Goal: Browse casually: Explore the website without a specific task or goal

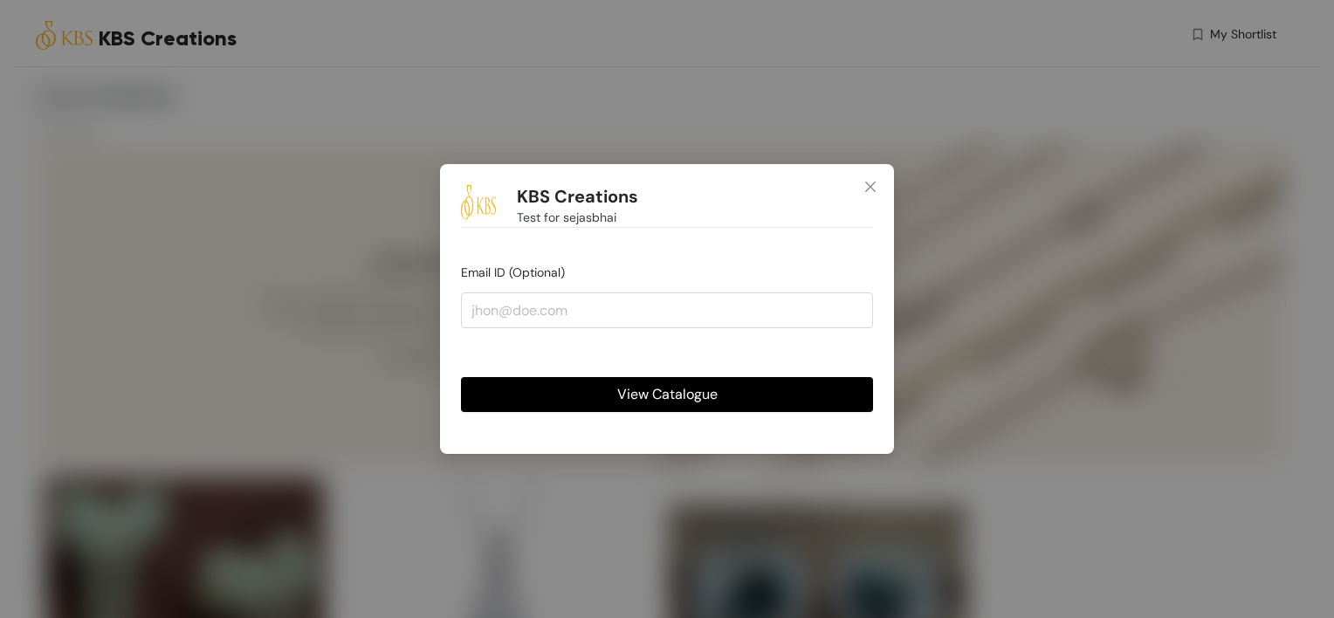
click at [656, 402] on span "View Catalogue" at bounding box center [667, 394] width 100 height 22
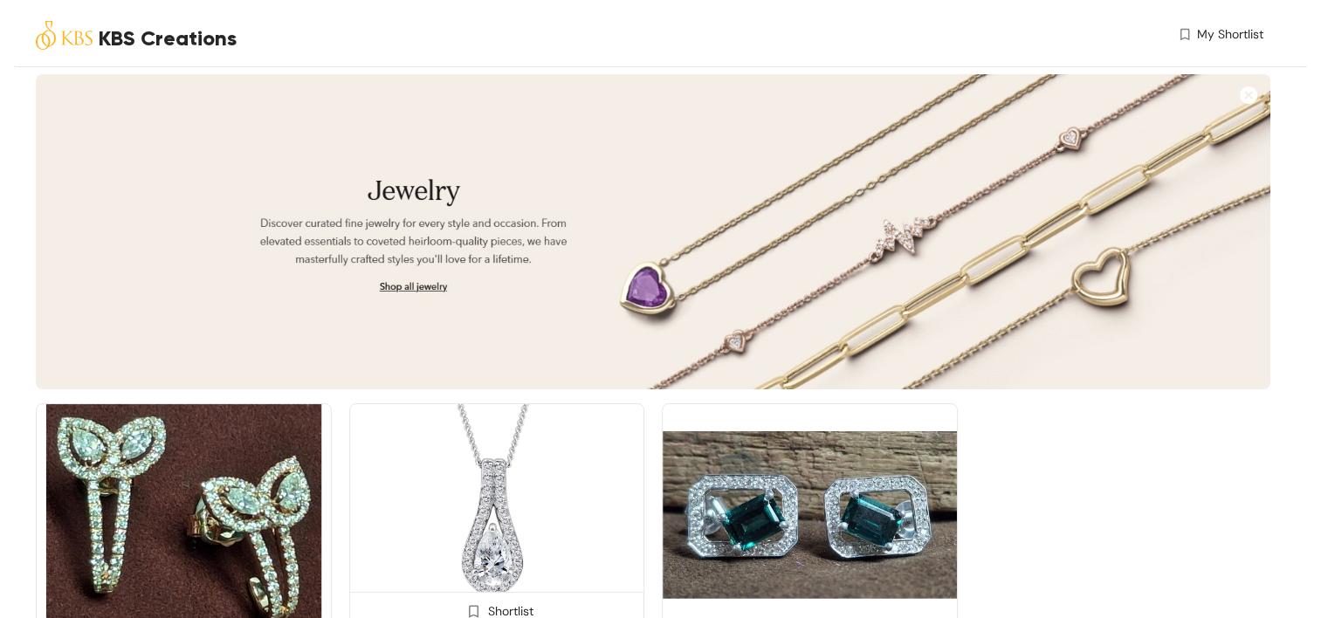
scroll to position [175, 0]
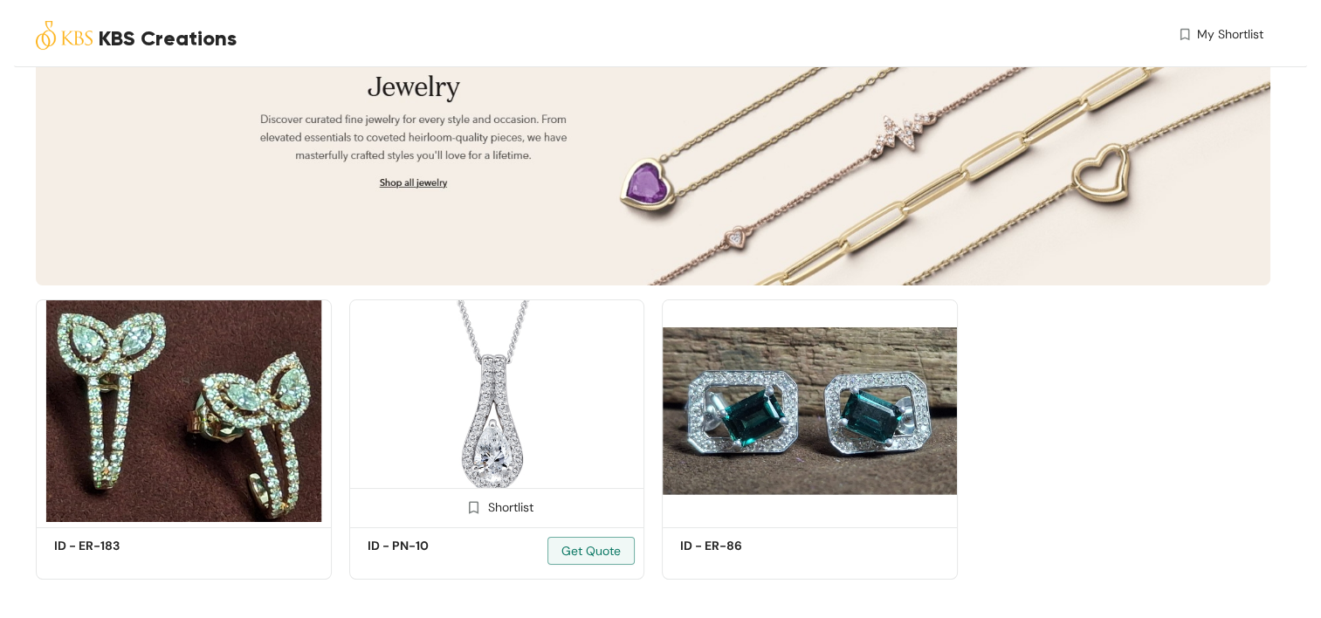
click at [478, 381] on img at bounding box center [497, 410] width 296 height 223
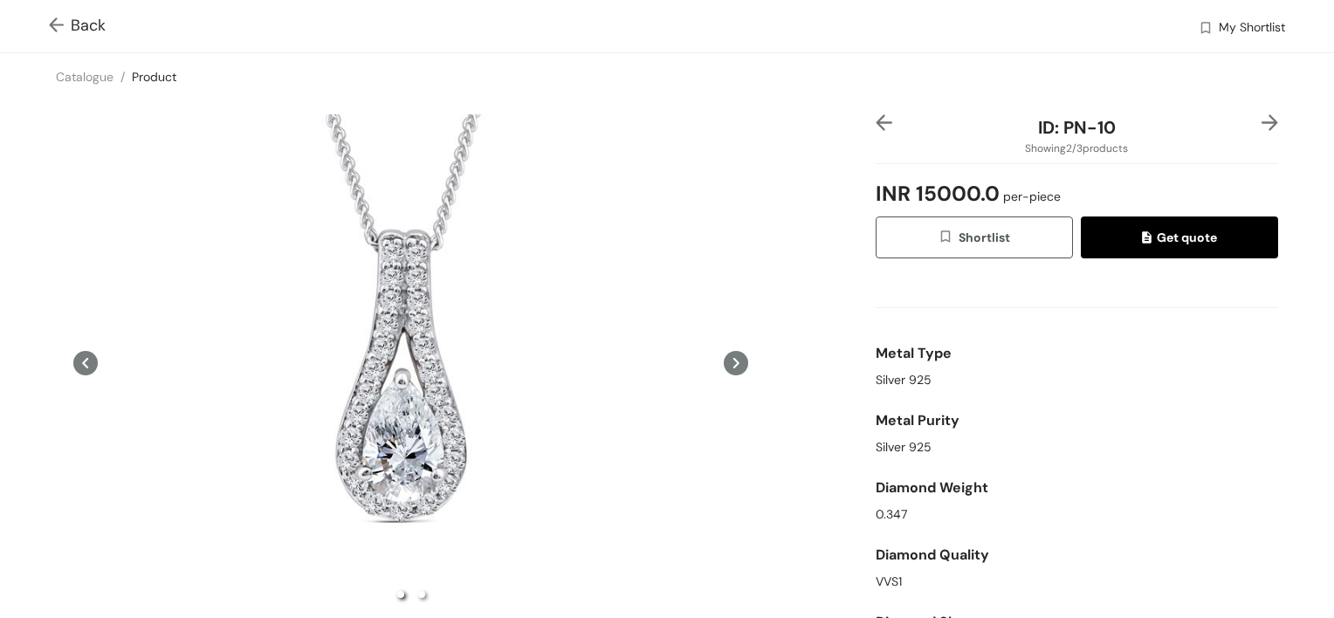
click at [724, 359] on icon at bounding box center [736, 363] width 24 height 24
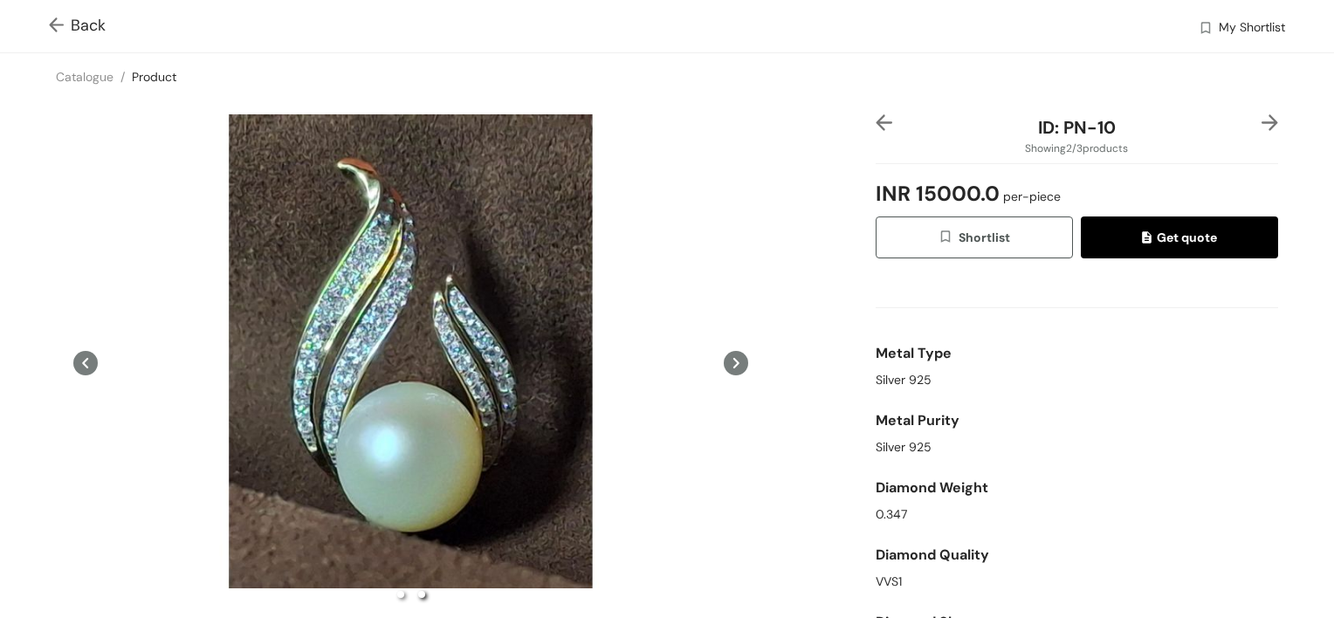
click at [733, 362] on icon at bounding box center [736, 363] width 6 height 10
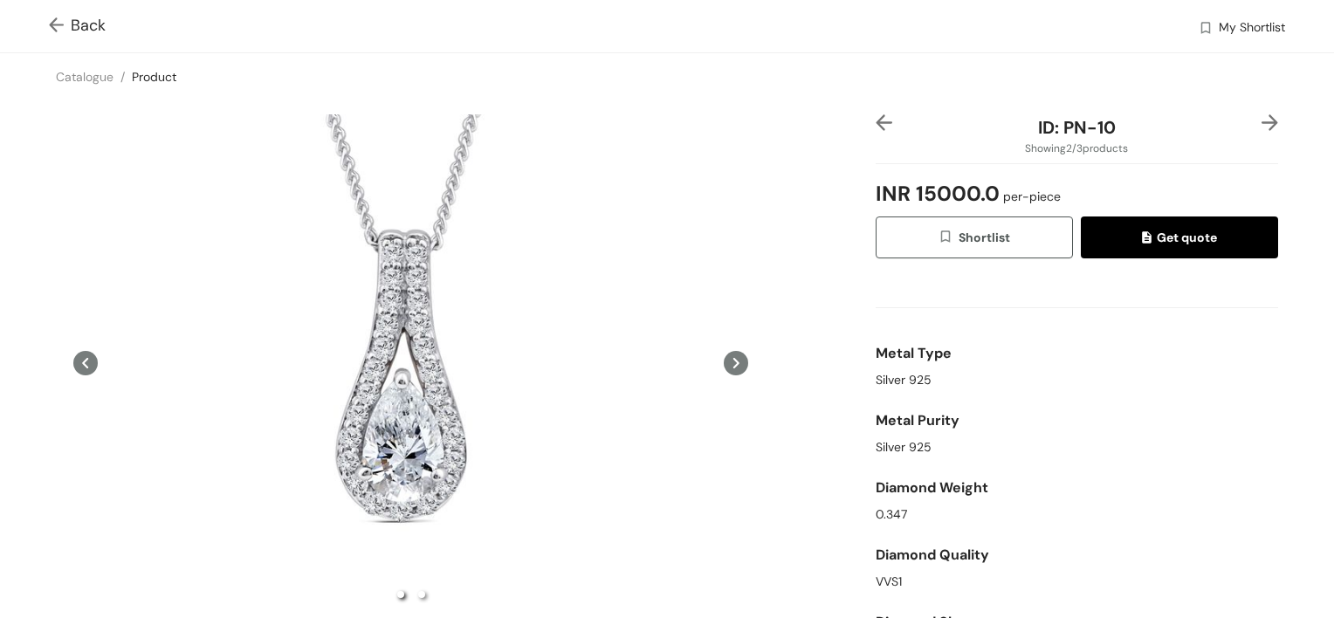
click at [733, 362] on icon at bounding box center [736, 363] width 6 height 10
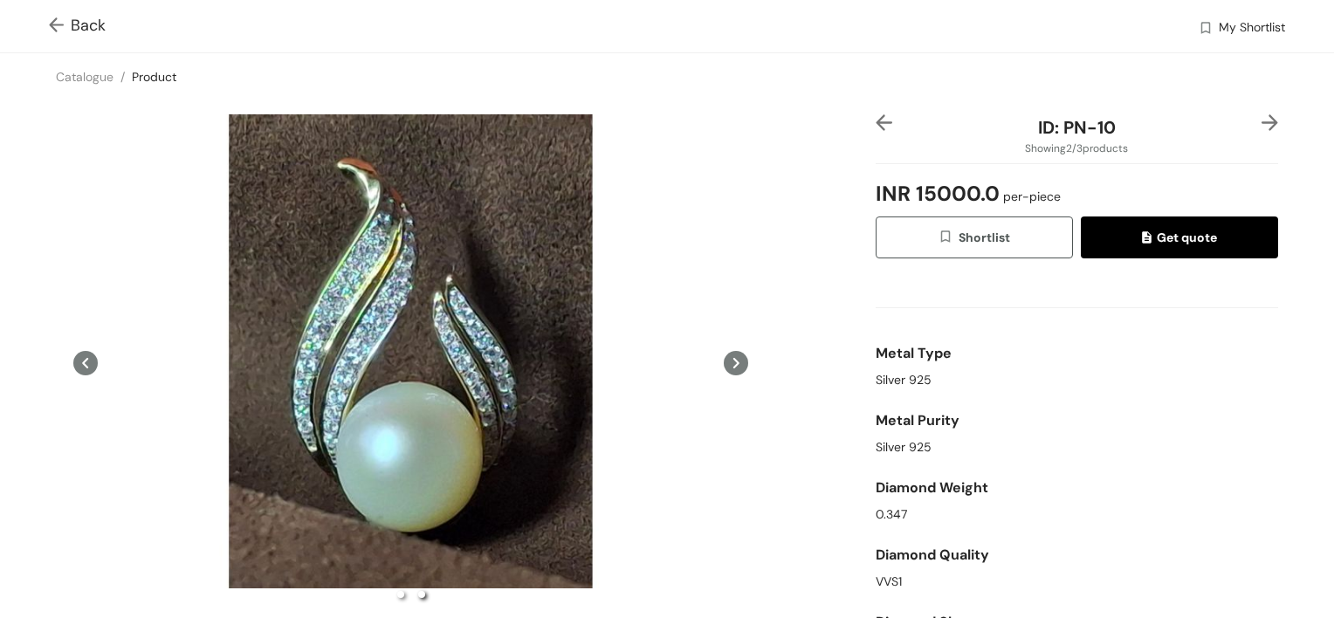
click at [733, 362] on icon at bounding box center [736, 363] width 6 height 10
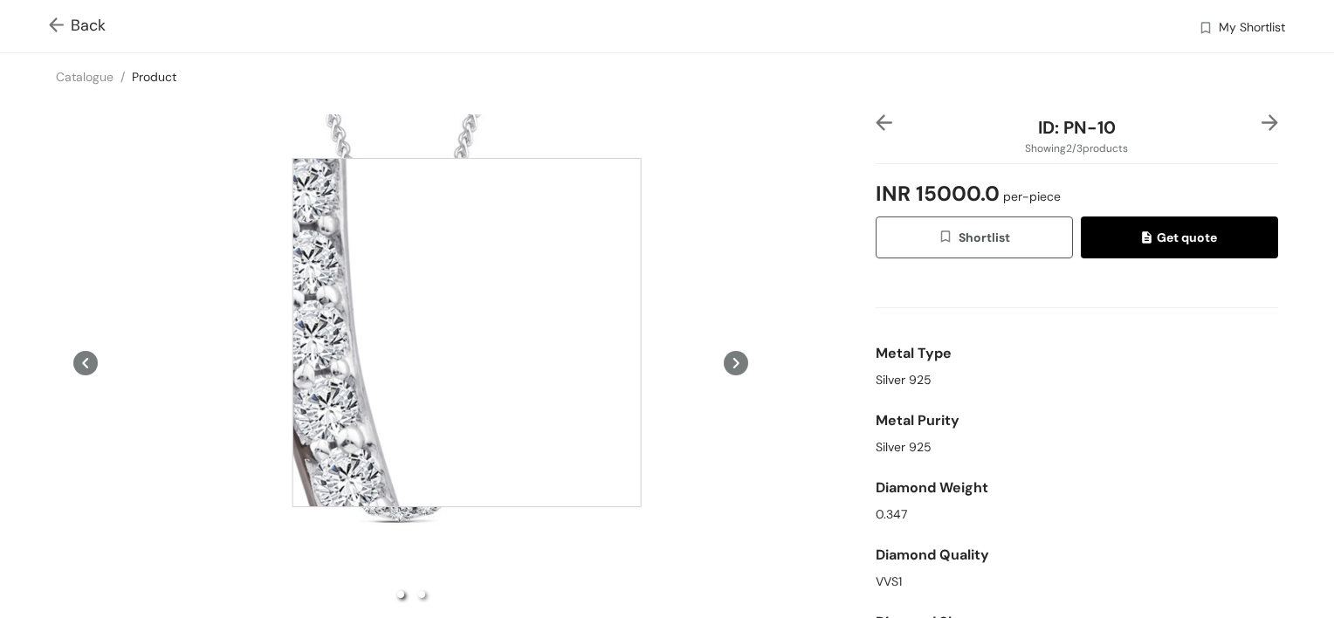
click at [467, 333] on div at bounding box center [466, 332] width 349 height 349
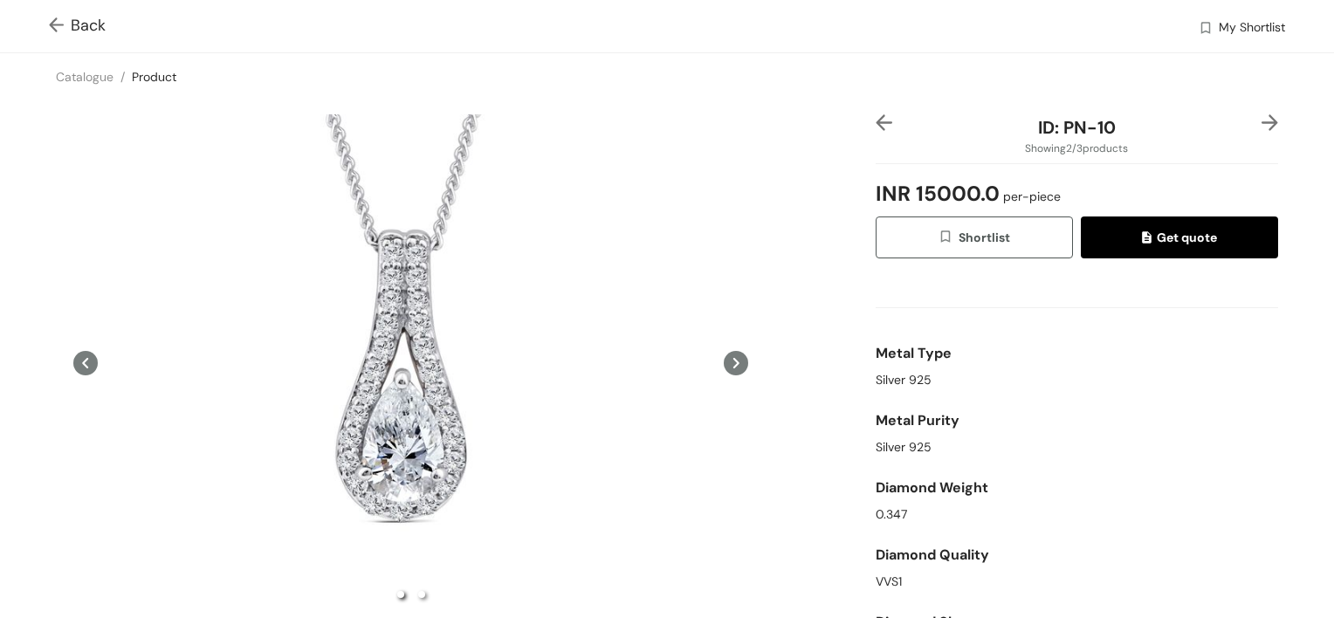
click at [733, 361] on icon at bounding box center [736, 363] width 6 height 10
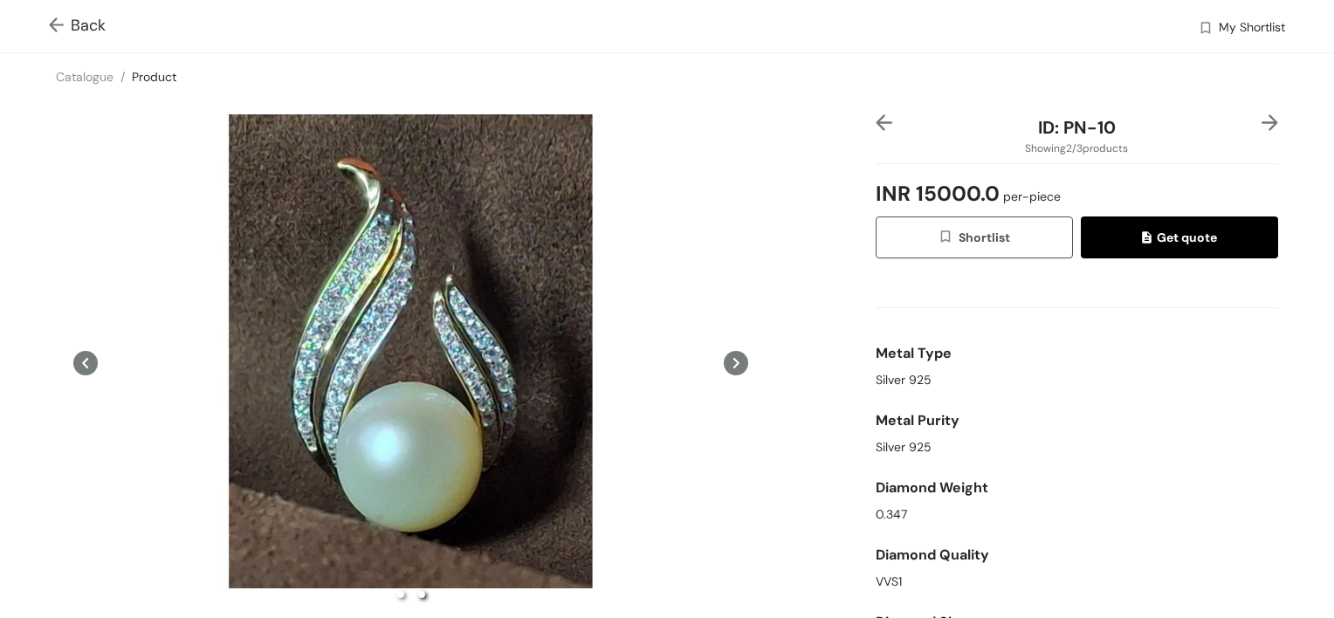
click at [733, 361] on icon at bounding box center [736, 363] width 6 height 10
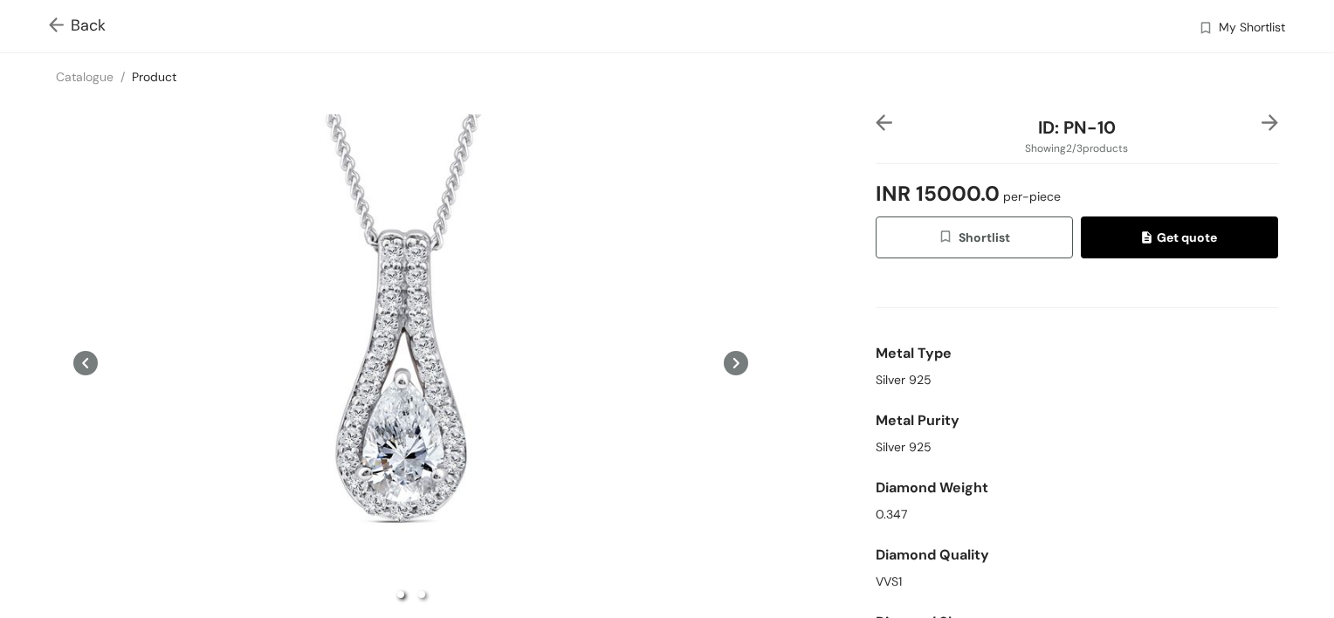
click at [77, 357] on icon at bounding box center [85, 363] width 24 height 24
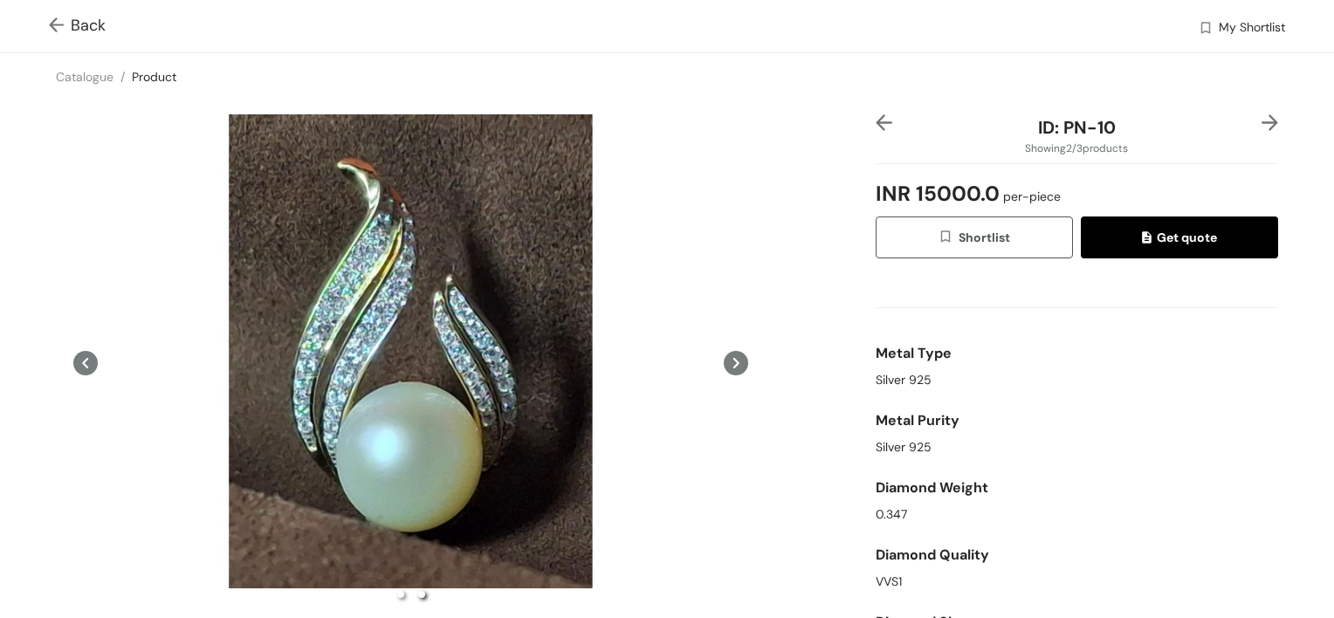
click at [77, 357] on icon at bounding box center [85, 363] width 24 height 24
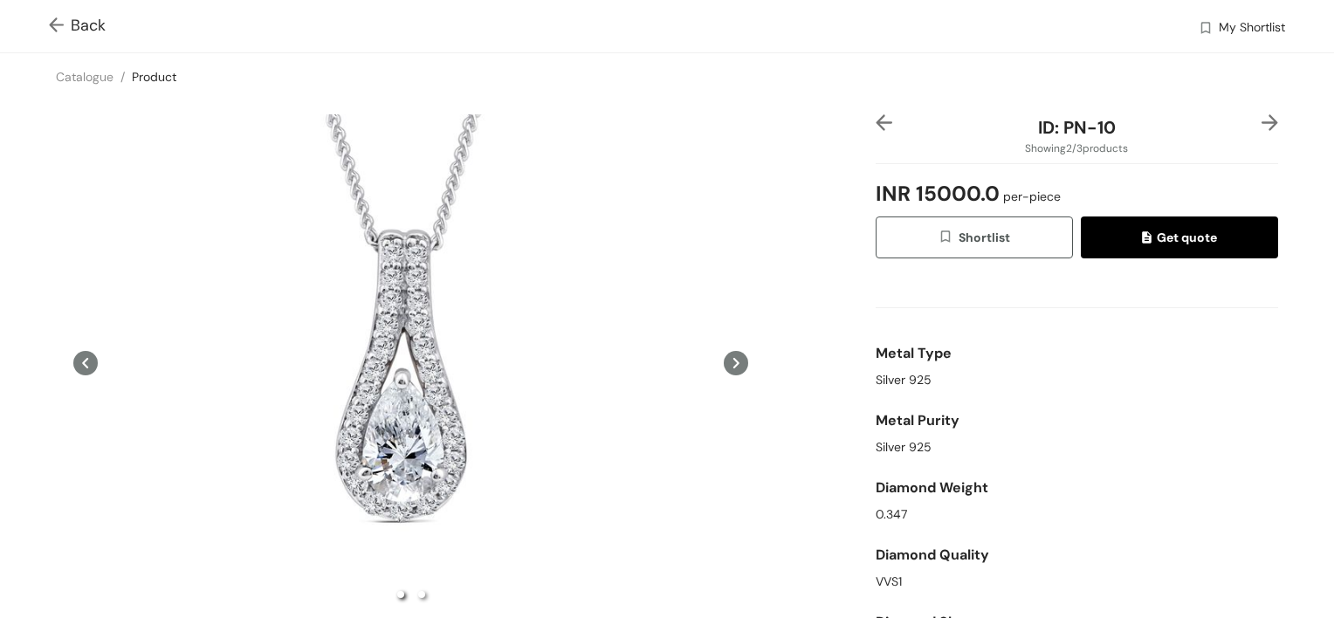
click at [732, 363] on icon at bounding box center [736, 363] width 24 height 24
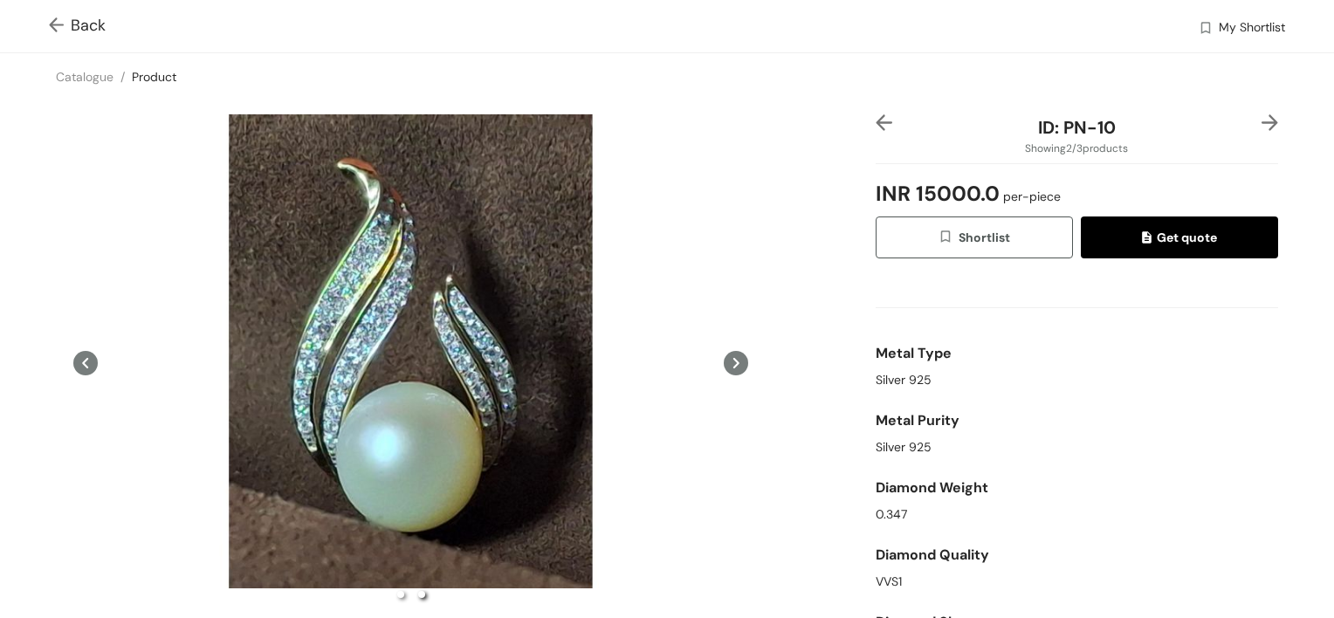
click at [87, 351] on icon at bounding box center [85, 363] width 24 height 24
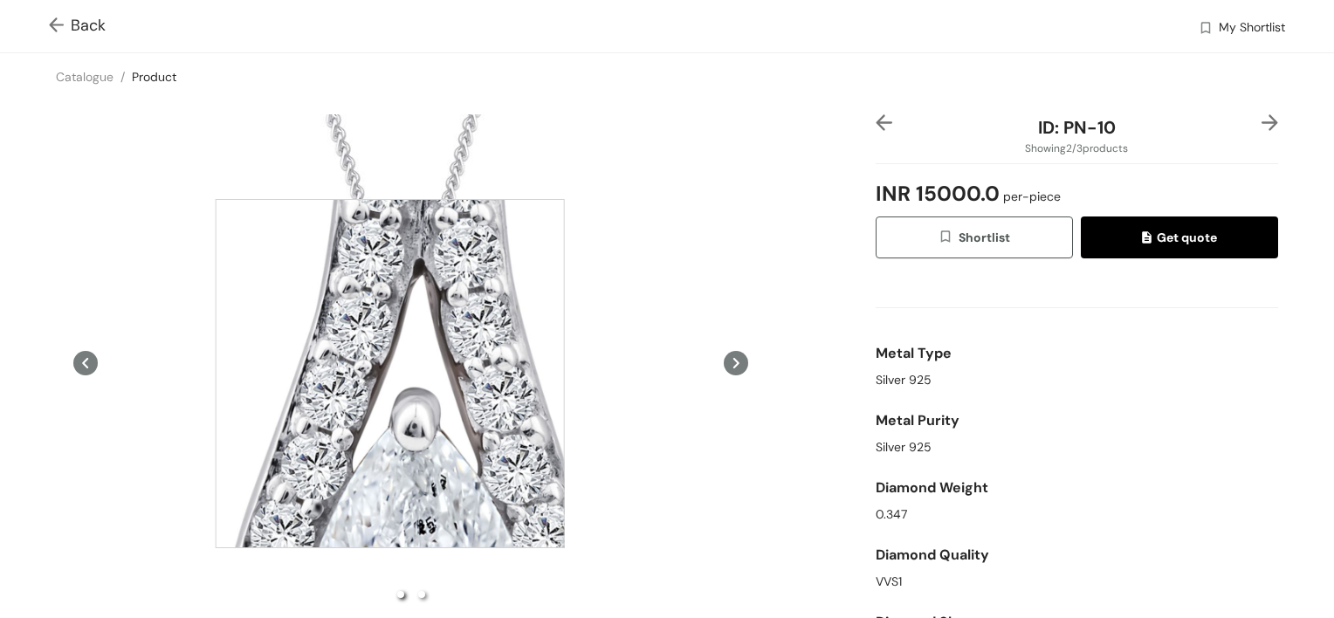
click at [391, 373] on div at bounding box center [390, 373] width 349 height 349
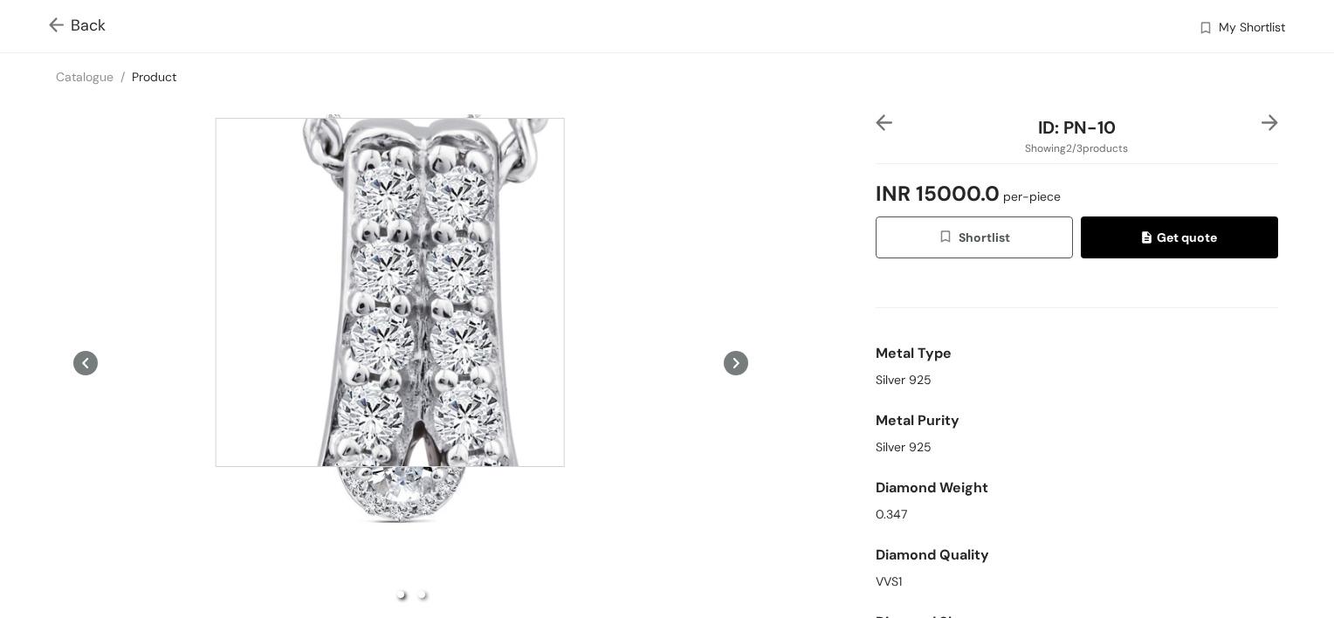
click at [390, 292] on div at bounding box center [390, 292] width 349 height 349
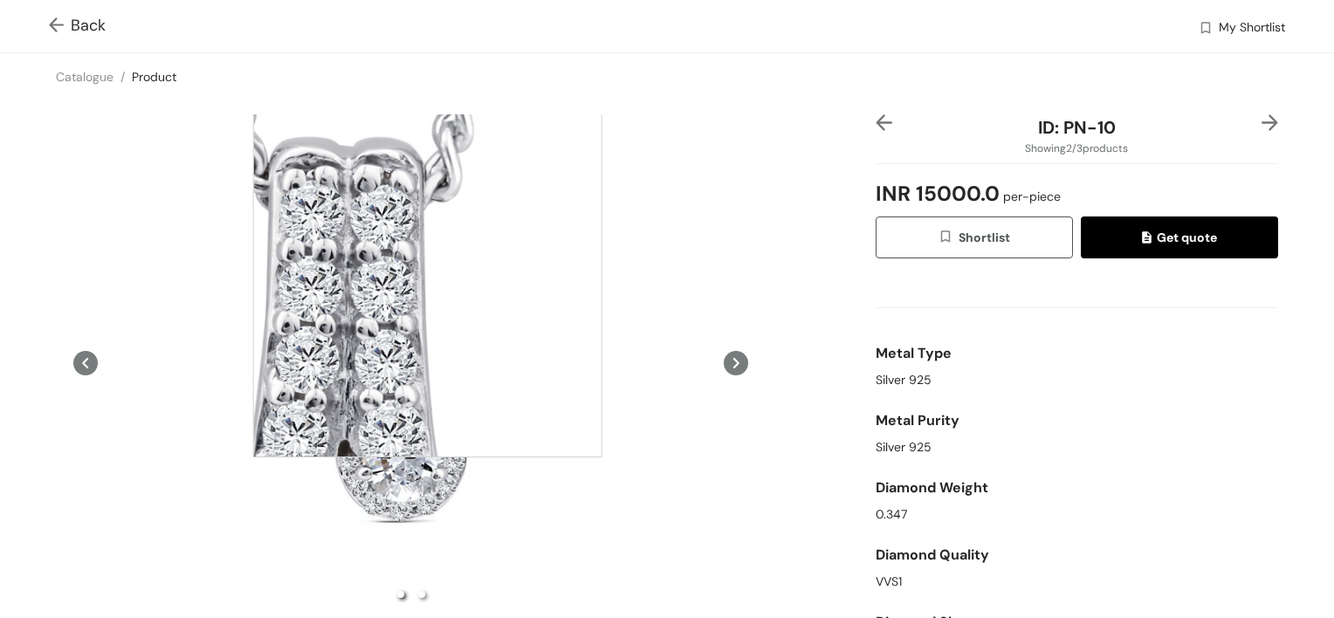
drag, startPoint x: 428, startPoint y: 283, endPoint x: 584, endPoint y: 555, distance: 314.0
click at [429, 287] on div at bounding box center [427, 282] width 349 height 349
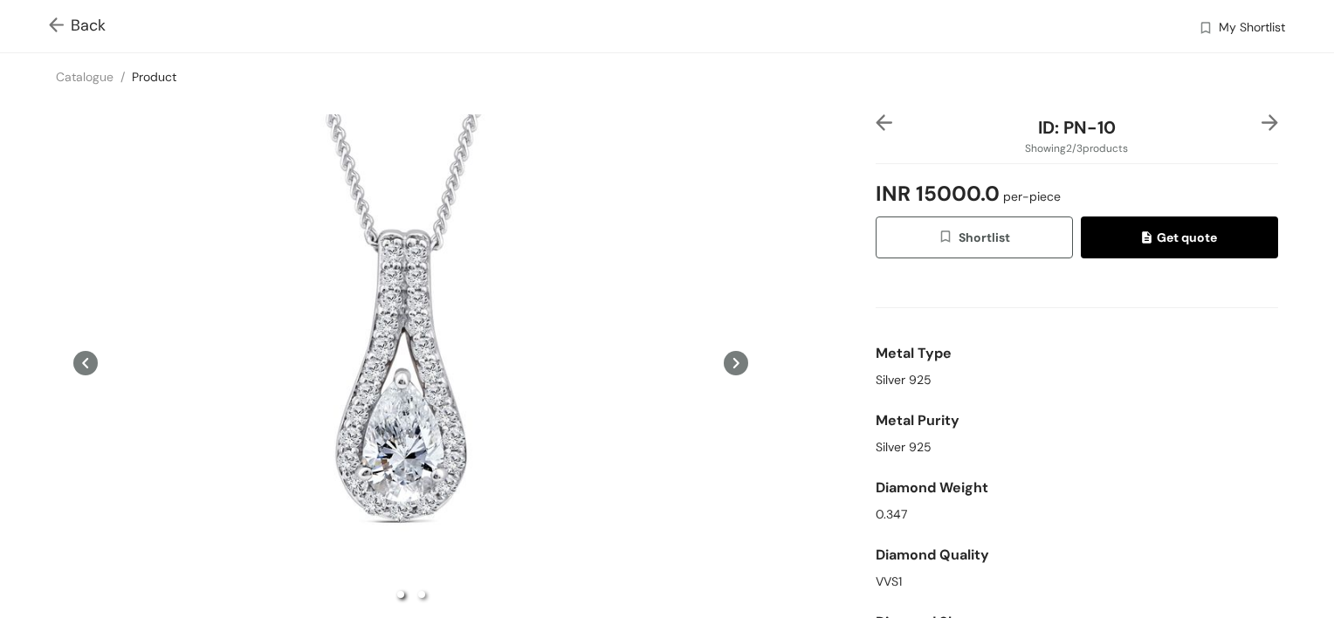
click at [725, 363] on icon at bounding box center [736, 363] width 24 height 24
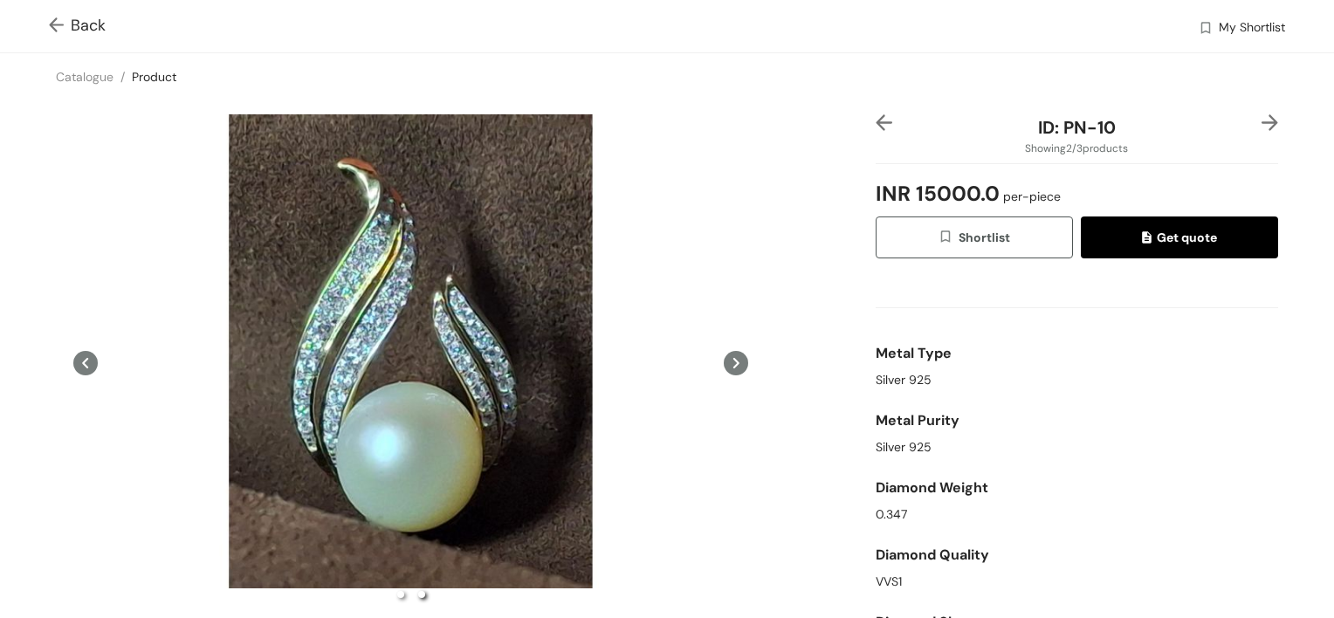
click at [733, 359] on icon at bounding box center [736, 363] width 6 height 10
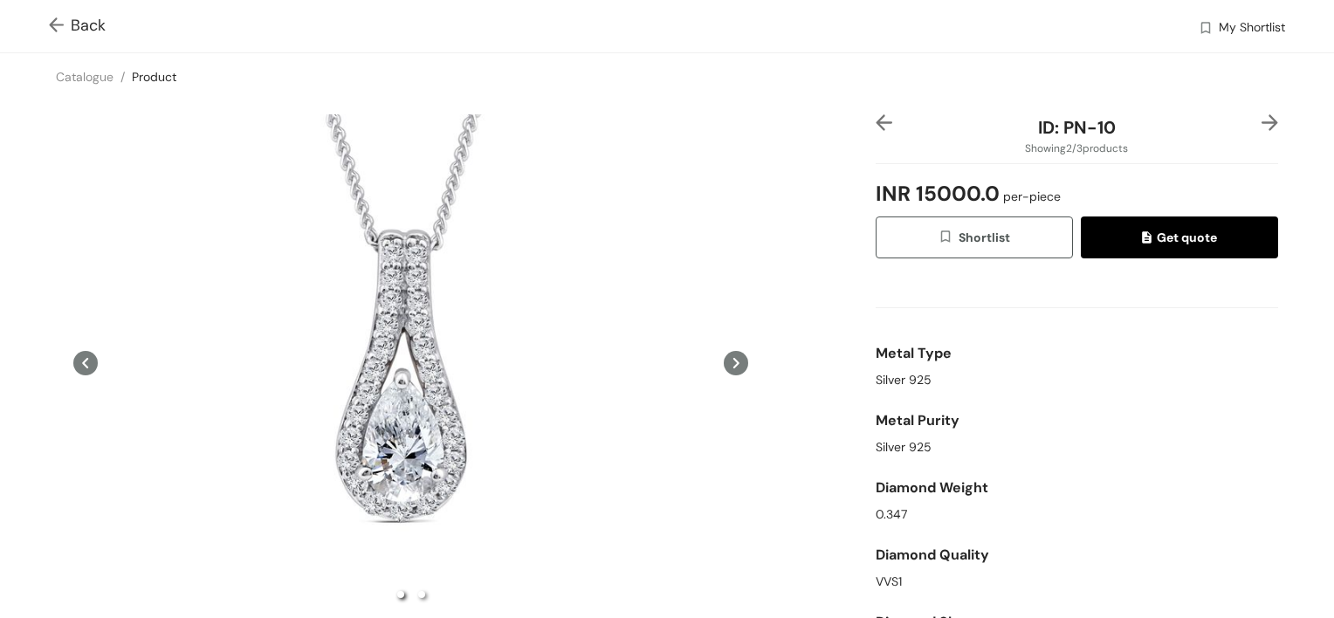
click at [733, 359] on icon at bounding box center [736, 363] width 6 height 10
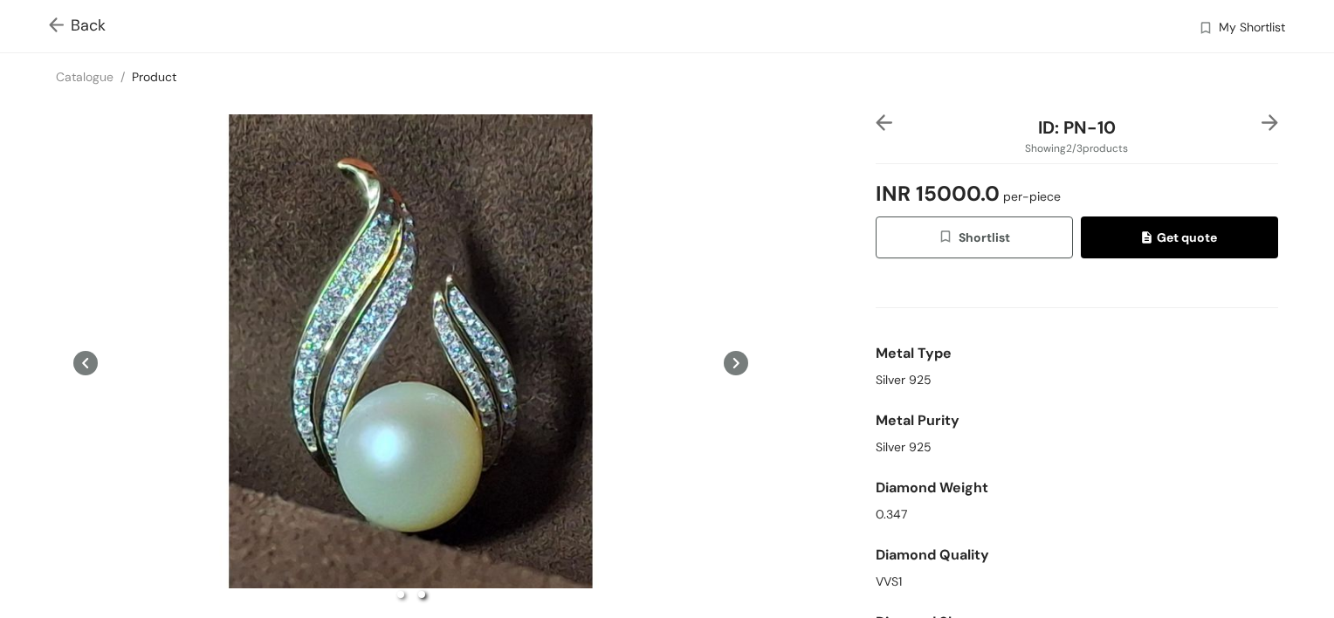
click at [1262, 126] on img at bounding box center [1269, 122] width 17 height 17
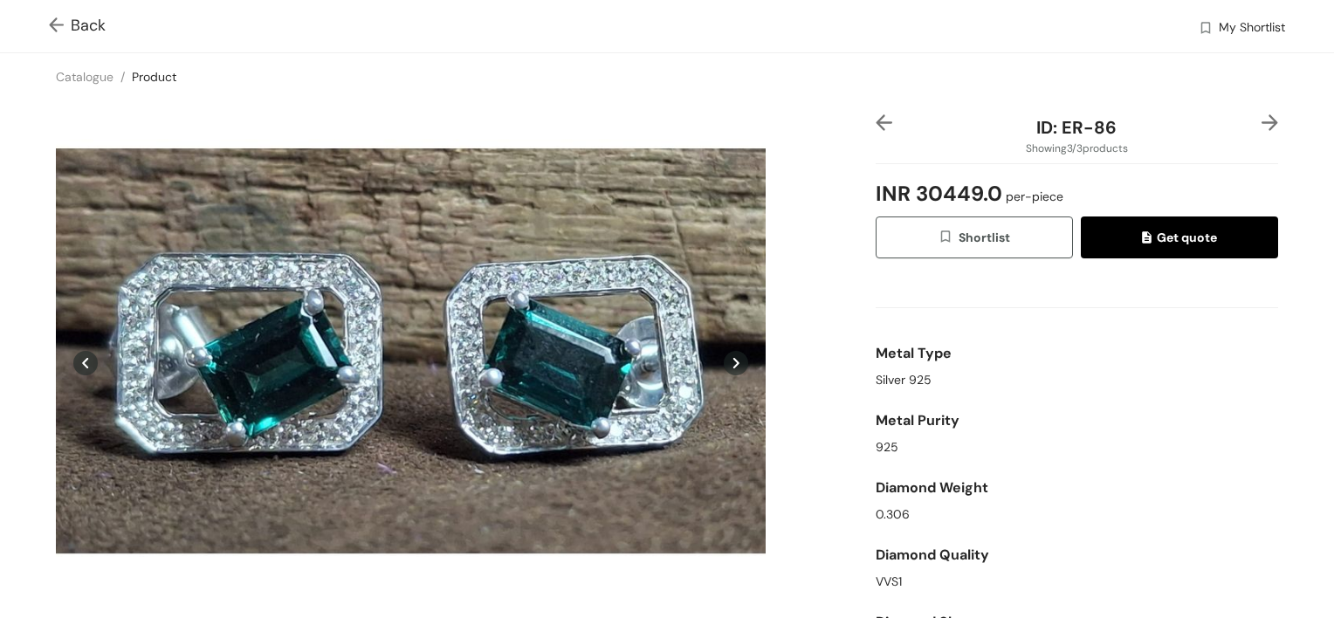
click at [876, 126] on img at bounding box center [884, 122] width 17 height 17
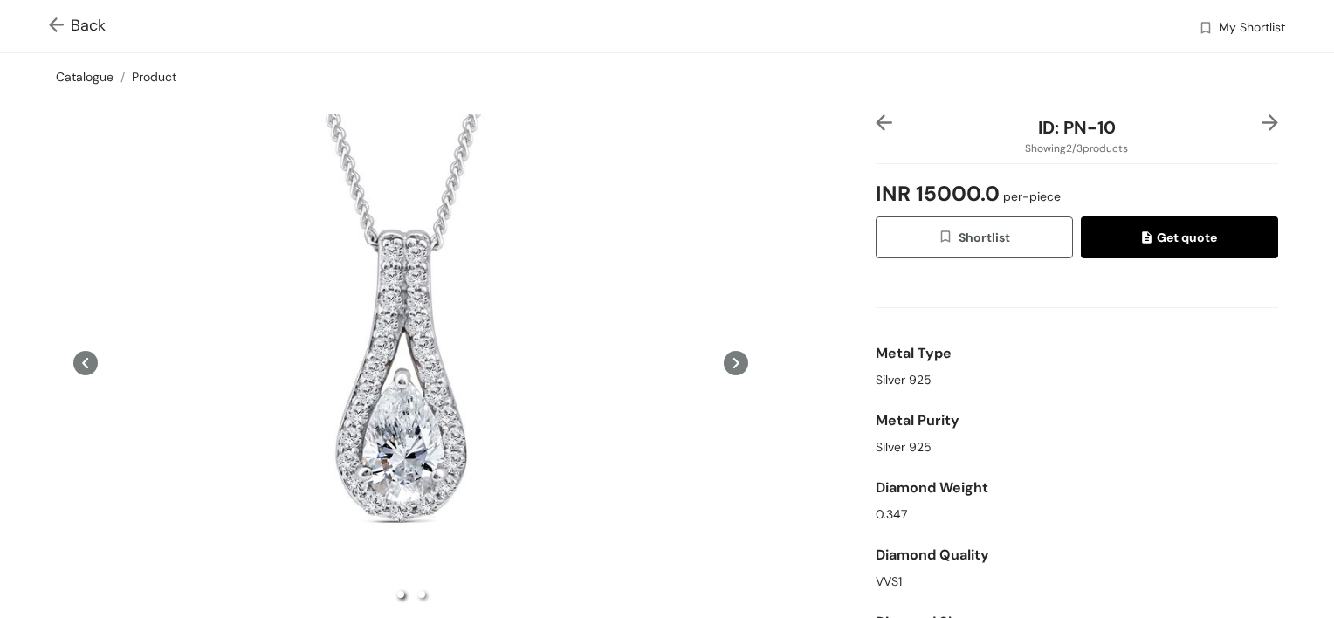
click at [97, 74] on link "Catalogue" at bounding box center [85, 77] width 58 height 16
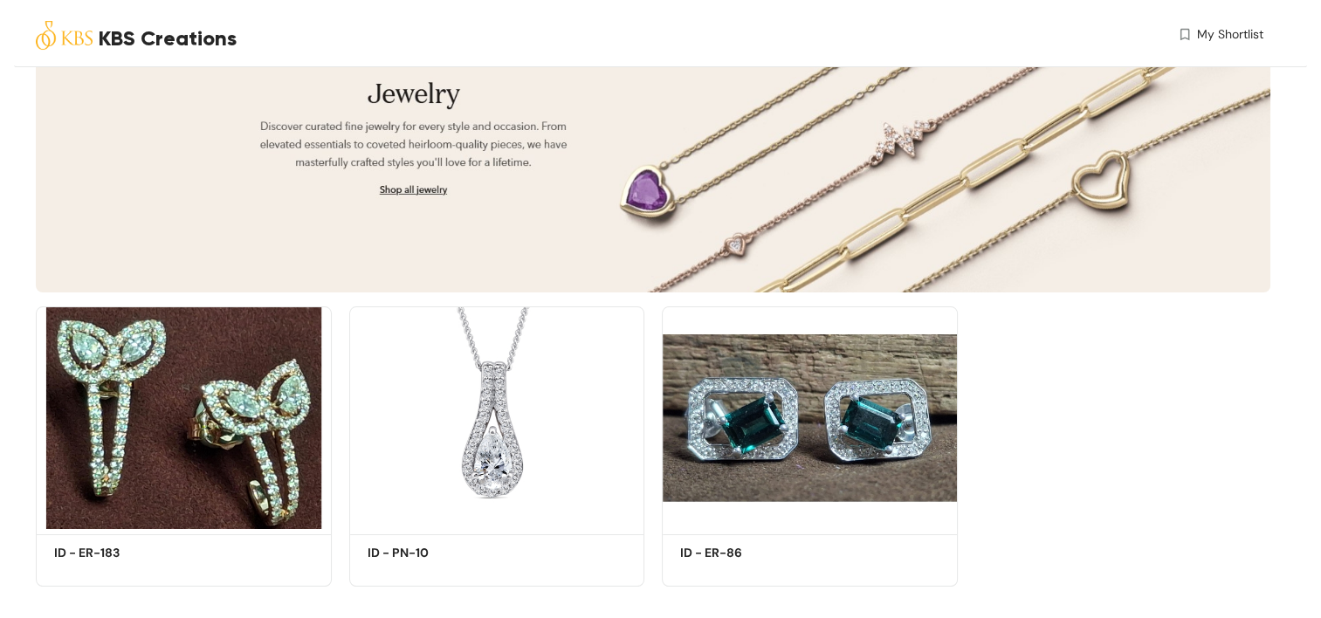
scroll to position [168, 0]
click at [98, 38] on div "KBS Creations" at bounding box center [343, 38] width 614 height 76
click at [59, 35] on img at bounding box center [64, 35] width 57 height 57
